Goal: Check status: Check status

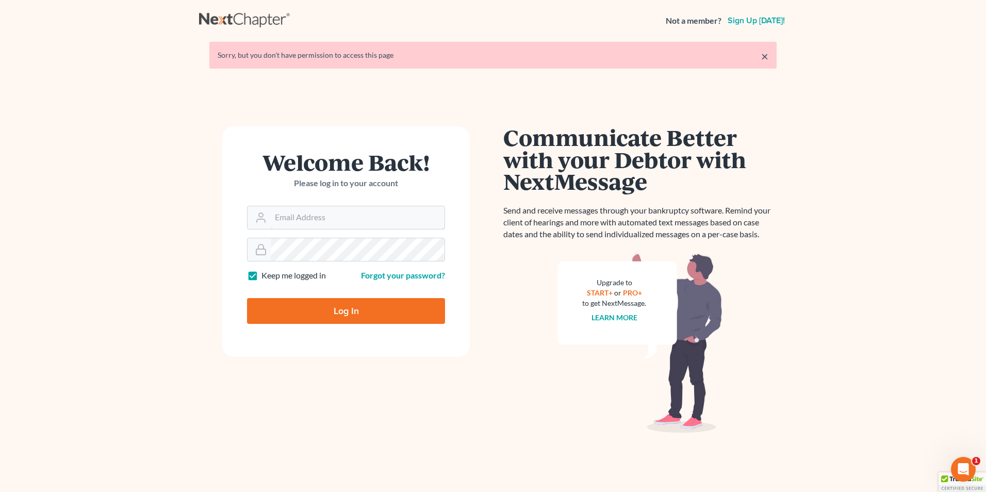
type input "[PERSON_NAME][EMAIL_ADDRESS][DOMAIN_NAME]"
click at [377, 307] on input "Log In" at bounding box center [346, 311] width 198 height 26
type input "Thinking..."
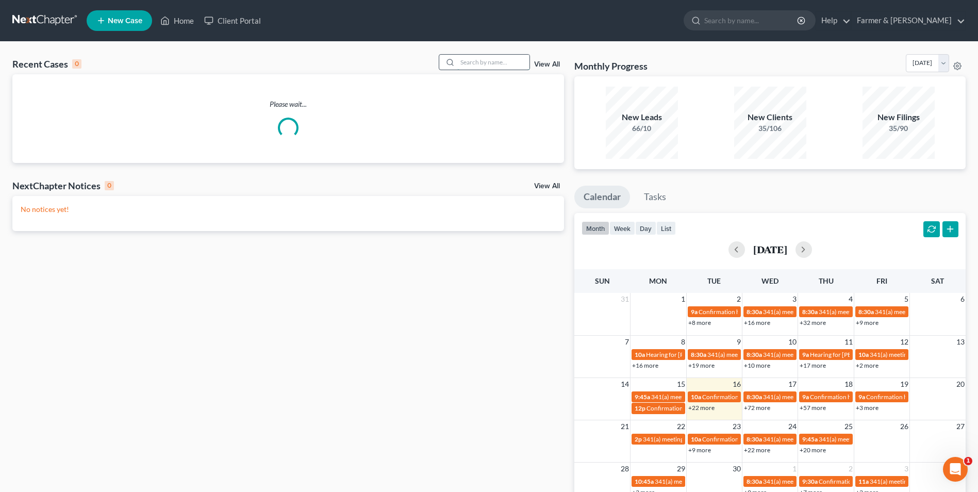
click at [494, 61] on input "search" at bounding box center [493, 62] width 72 height 15
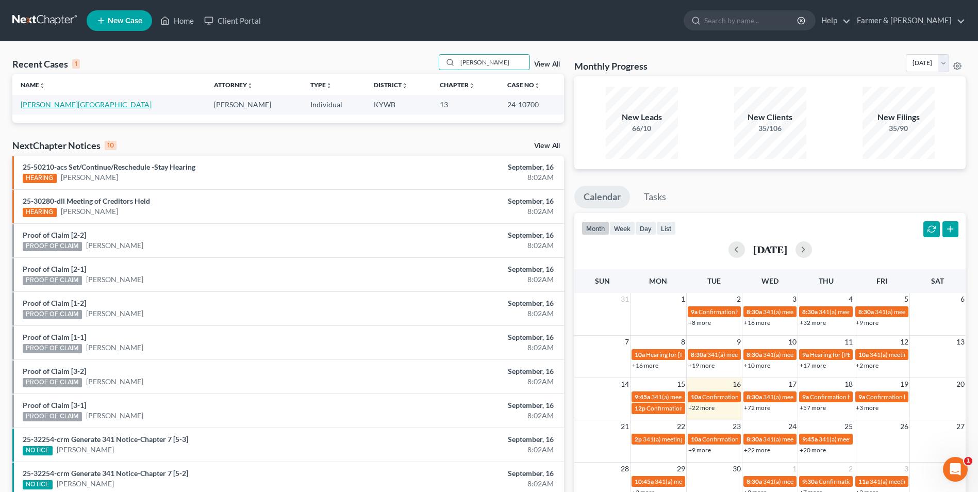
type input "kayla burchfield"
click at [47, 107] on link "Burchfield, Kayla" at bounding box center [86, 104] width 131 height 9
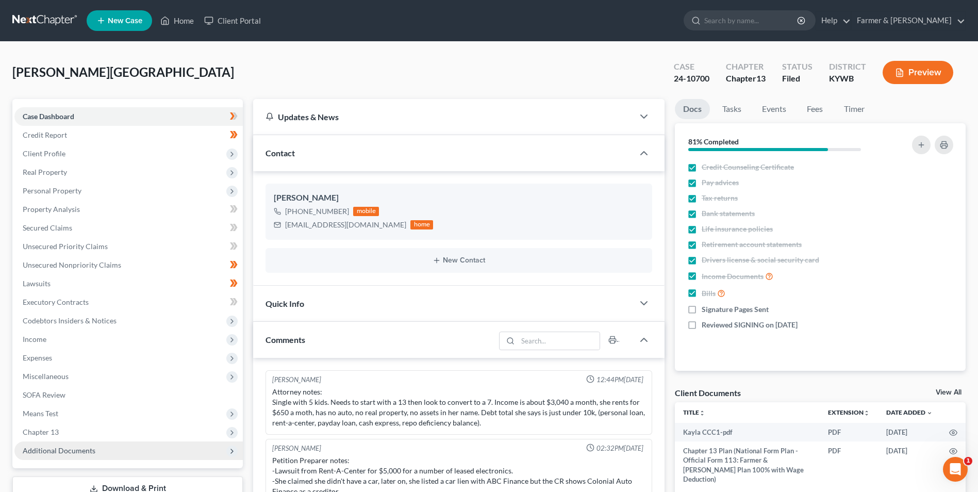
scroll to position [40, 0]
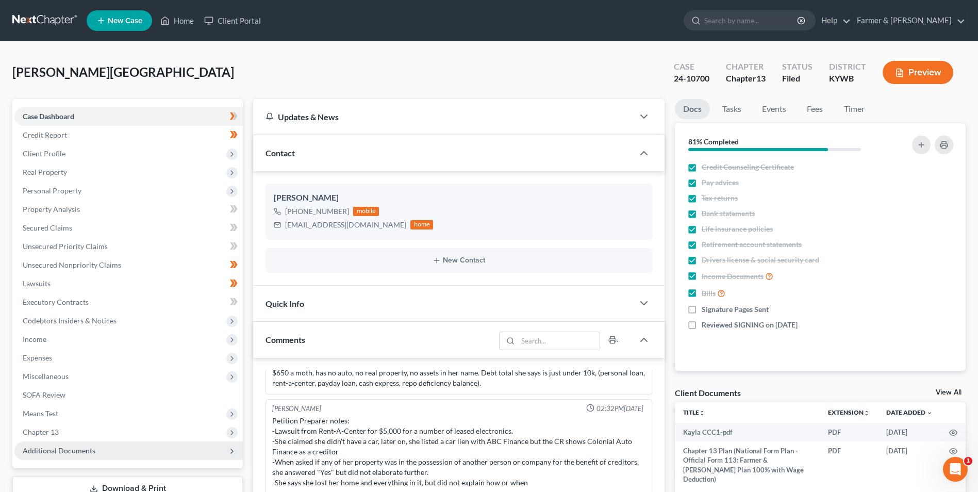
click at [112, 448] on span "Additional Documents" at bounding box center [128, 450] width 228 height 19
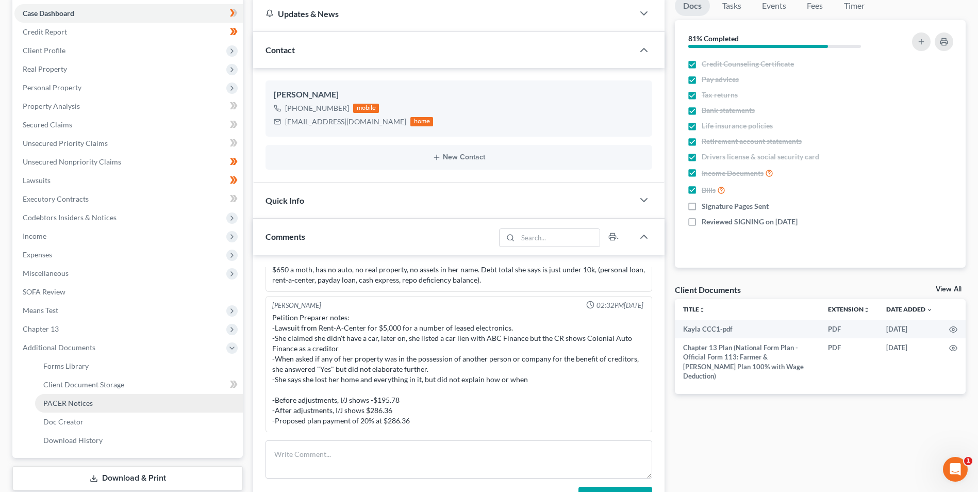
click at [114, 406] on link "PACER Notices" at bounding box center [139, 403] width 208 height 19
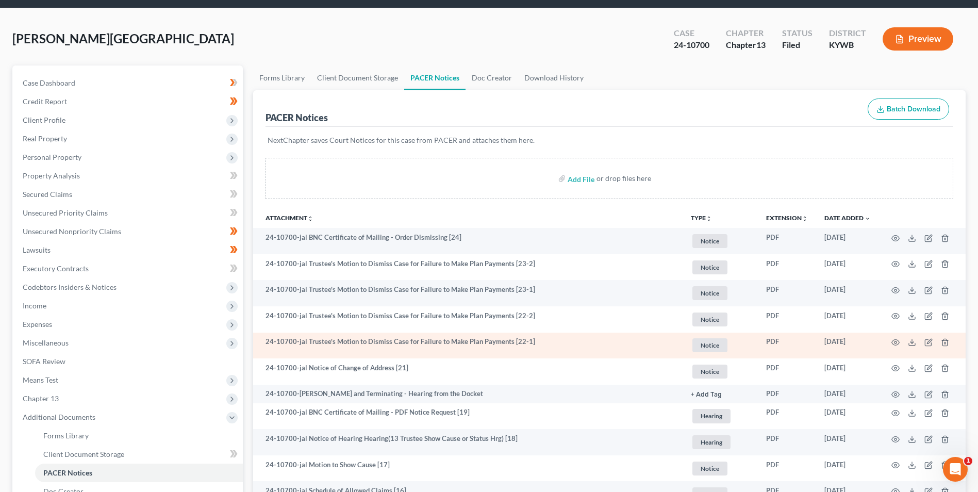
scroll to position [52, 0]
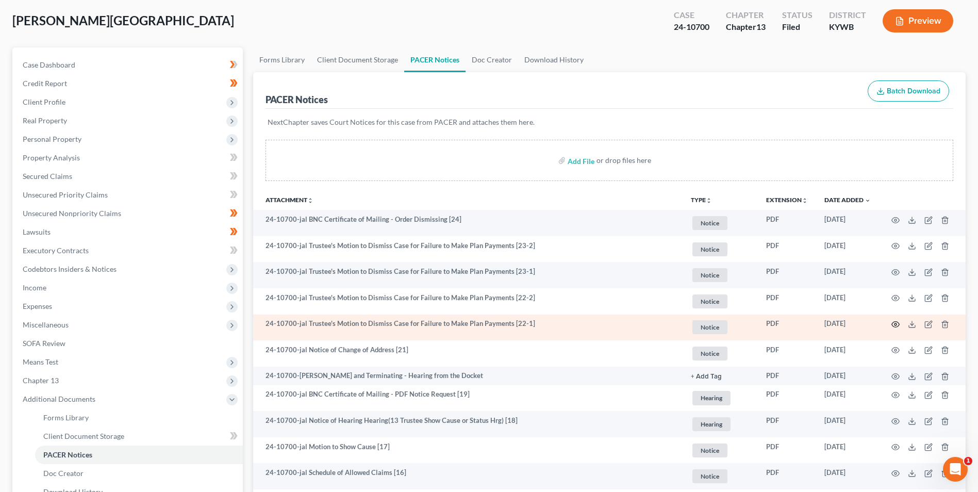
click at [896, 322] on icon "button" at bounding box center [896, 325] width 8 height 6
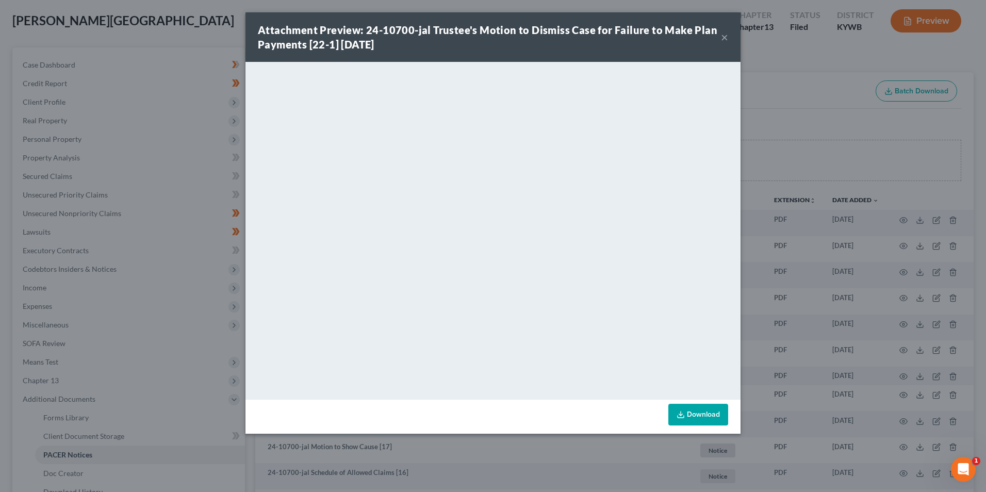
click at [727, 37] on button "×" at bounding box center [724, 37] width 7 height 12
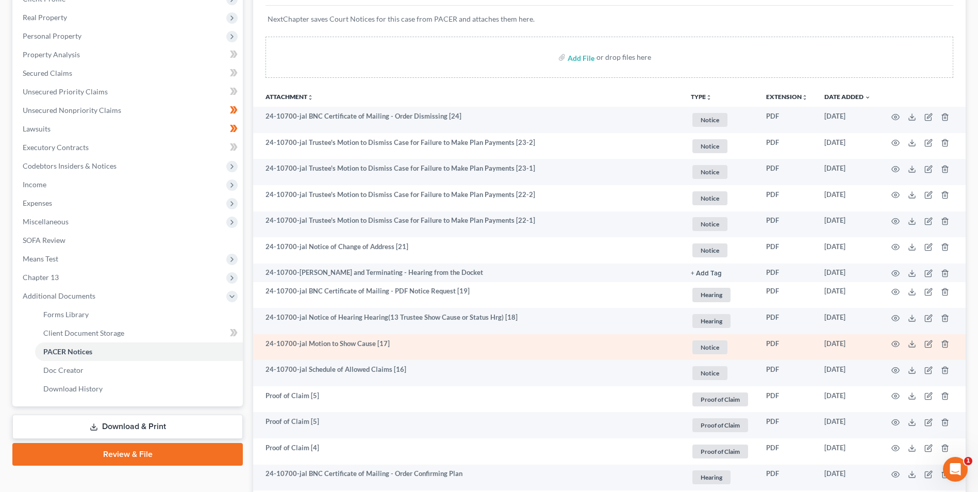
scroll to position [206, 0]
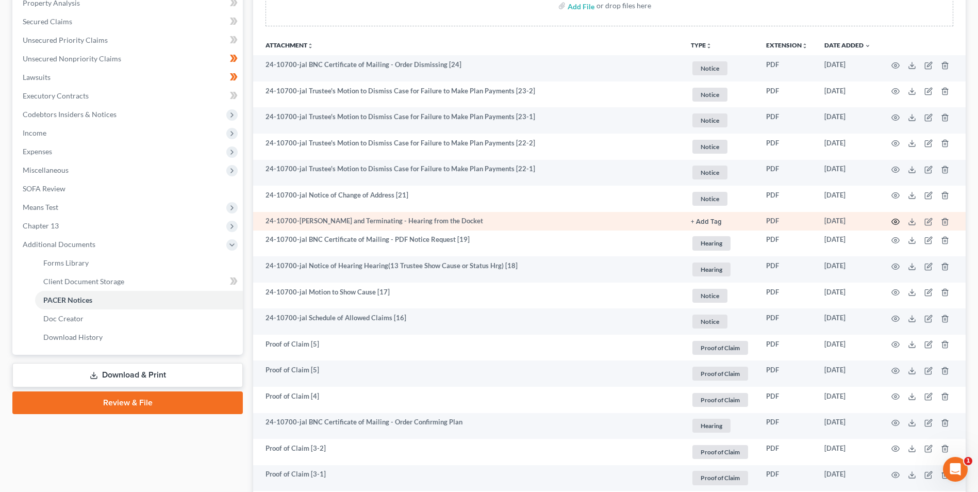
click at [898, 220] on icon "button" at bounding box center [896, 222] width 8 height 8
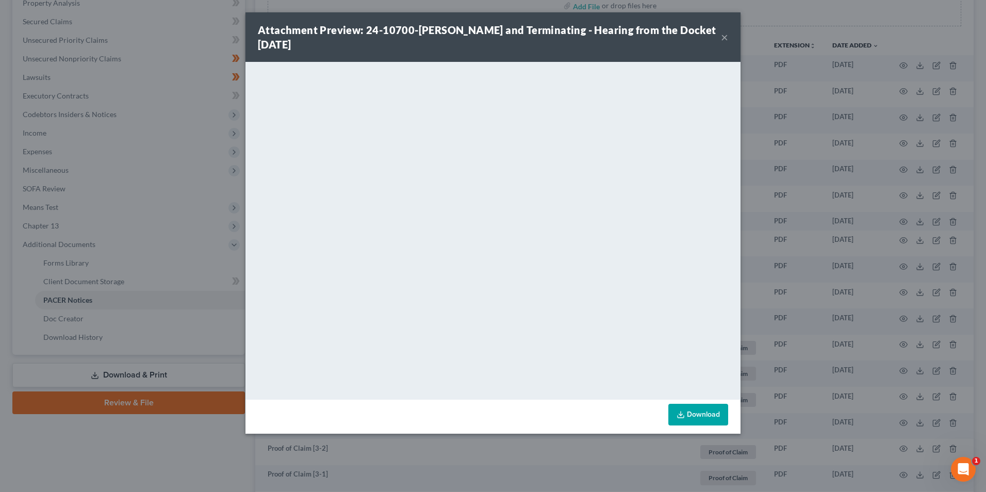
click at [725, 38] on button "×" at bounding box center [724, 37] width 7 height 12
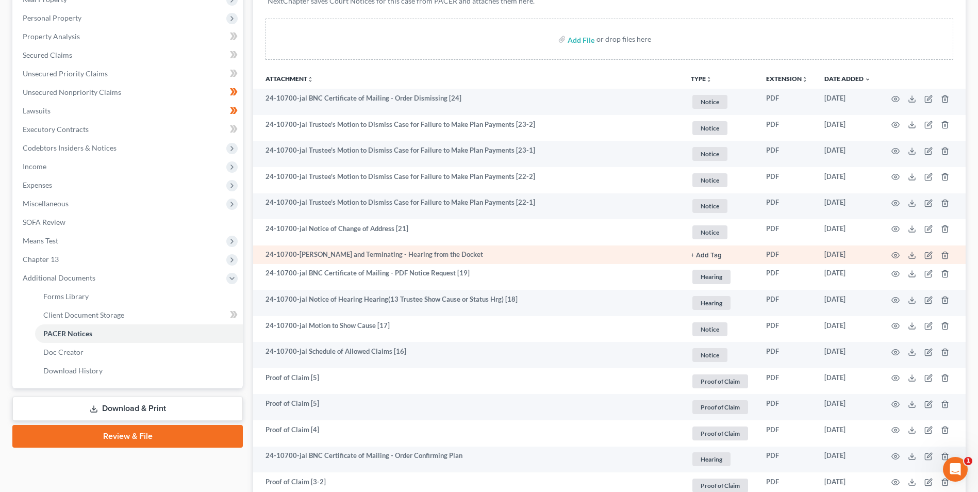
scroll to position [155, 0]
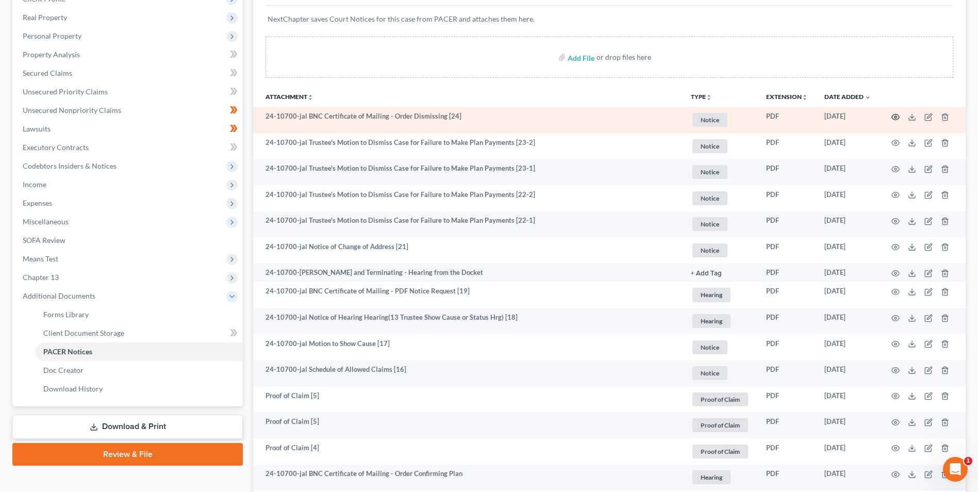
click at [894, 113] on icon "button" at bounding box center [896, 117] width 8 height 8
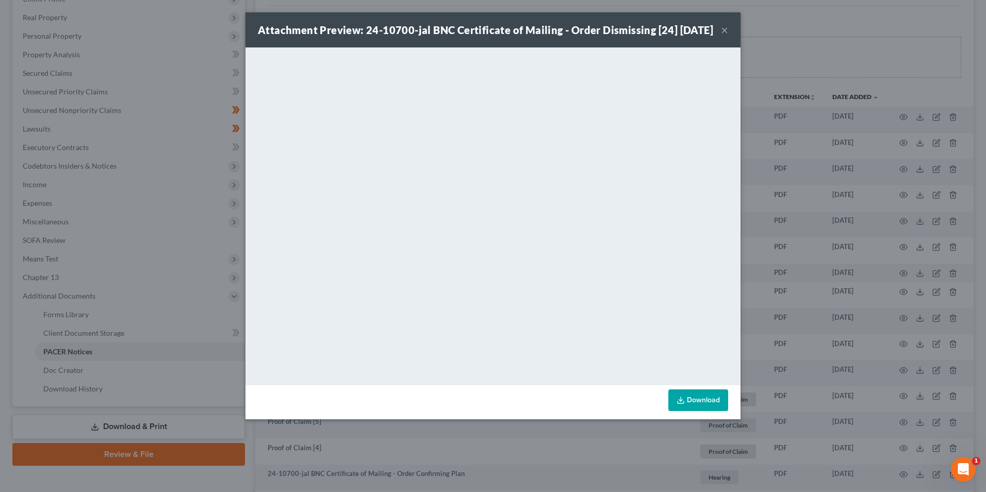
click at [726, 35] on button "×" at bounding box center [724, 30] width 7 height 12
